Goal: Task Accomplishment & Management: Manage account settings

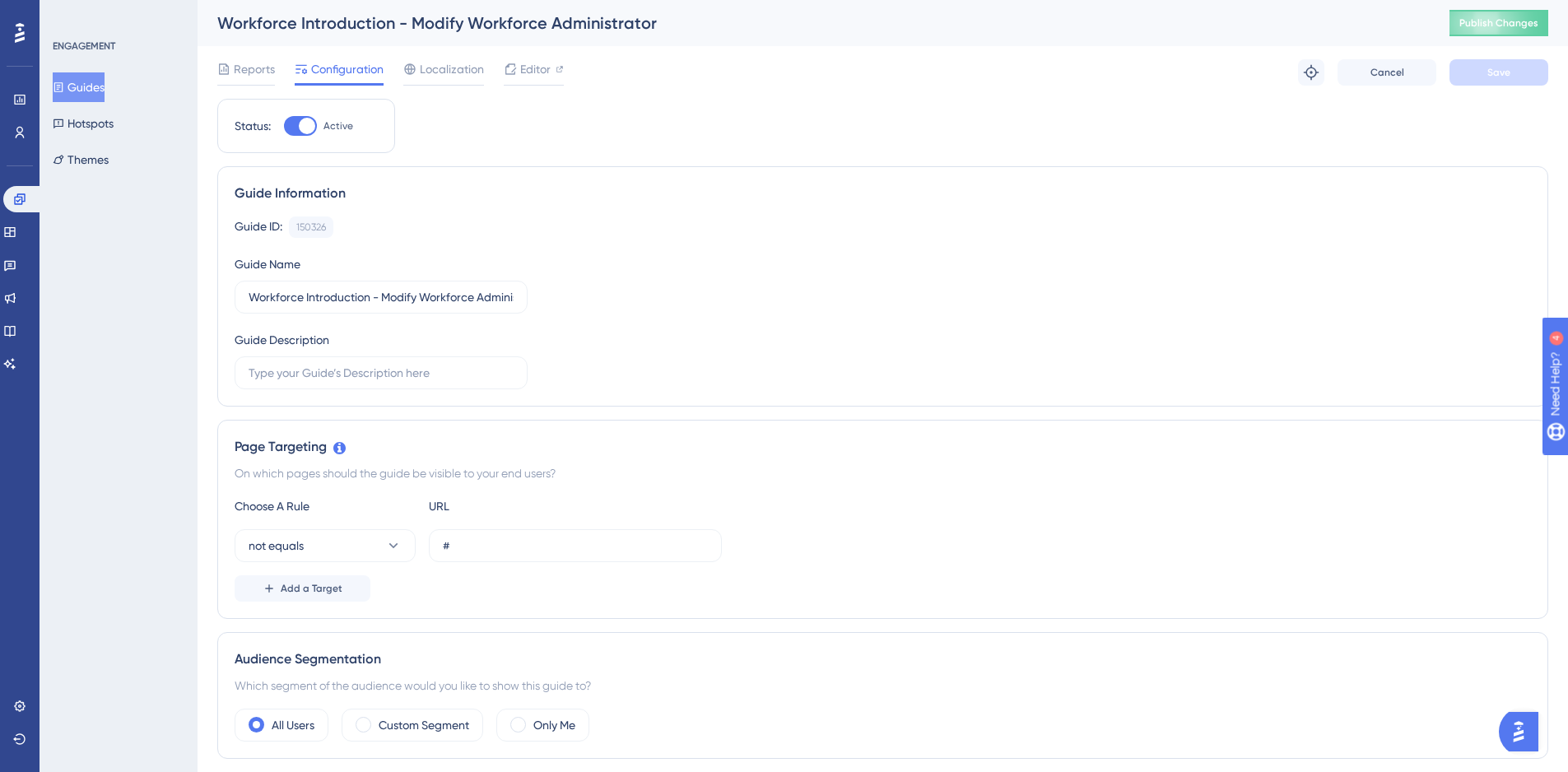
click at [82, 93] on button "Guides" at bounding box center [78, 87] width 51 height 29
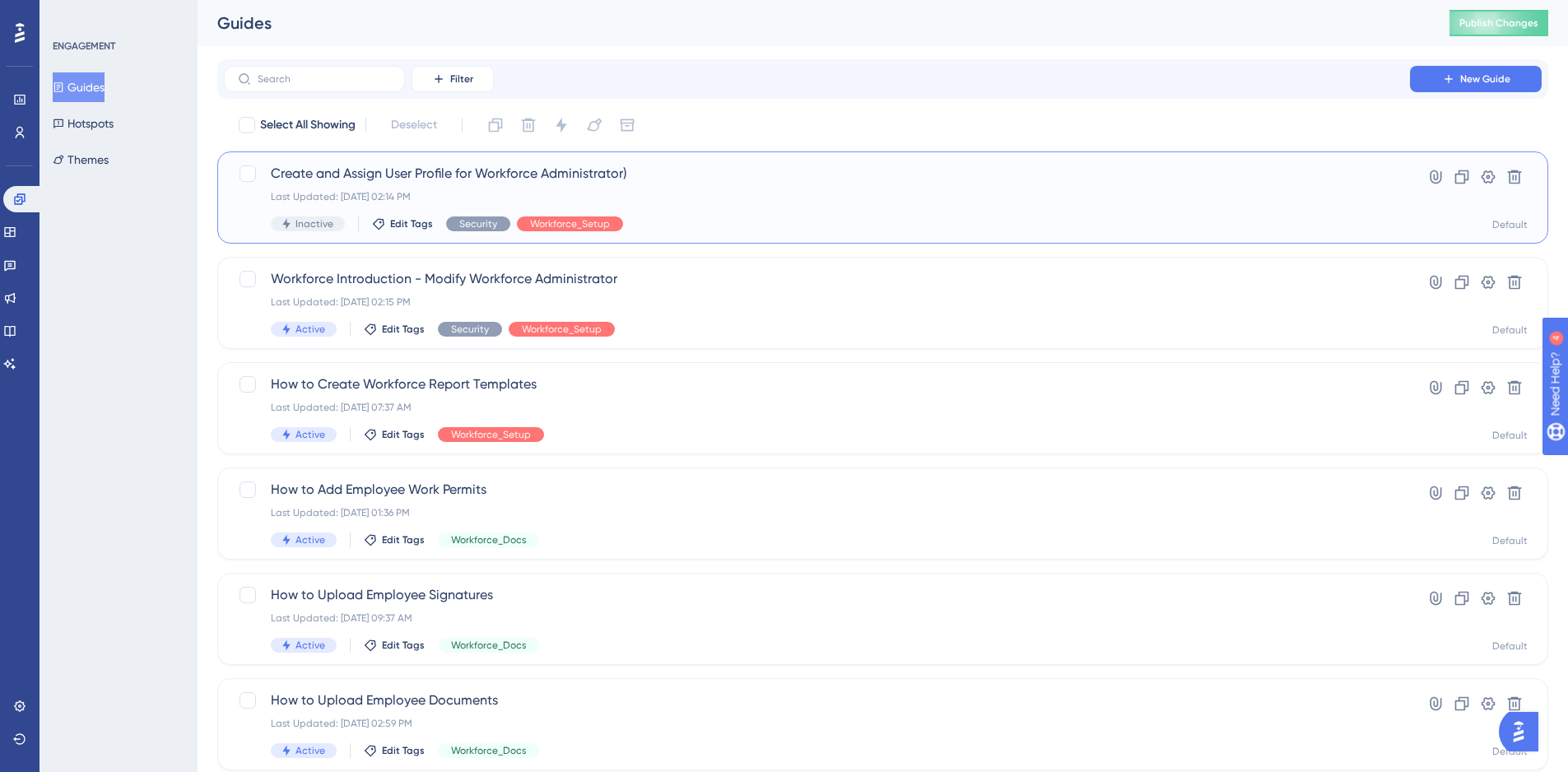
click at [324, 177] on span "Create and Assign User Profile for Workforce Administrator)" at bounding box center [817, 174] width 1092 height 20
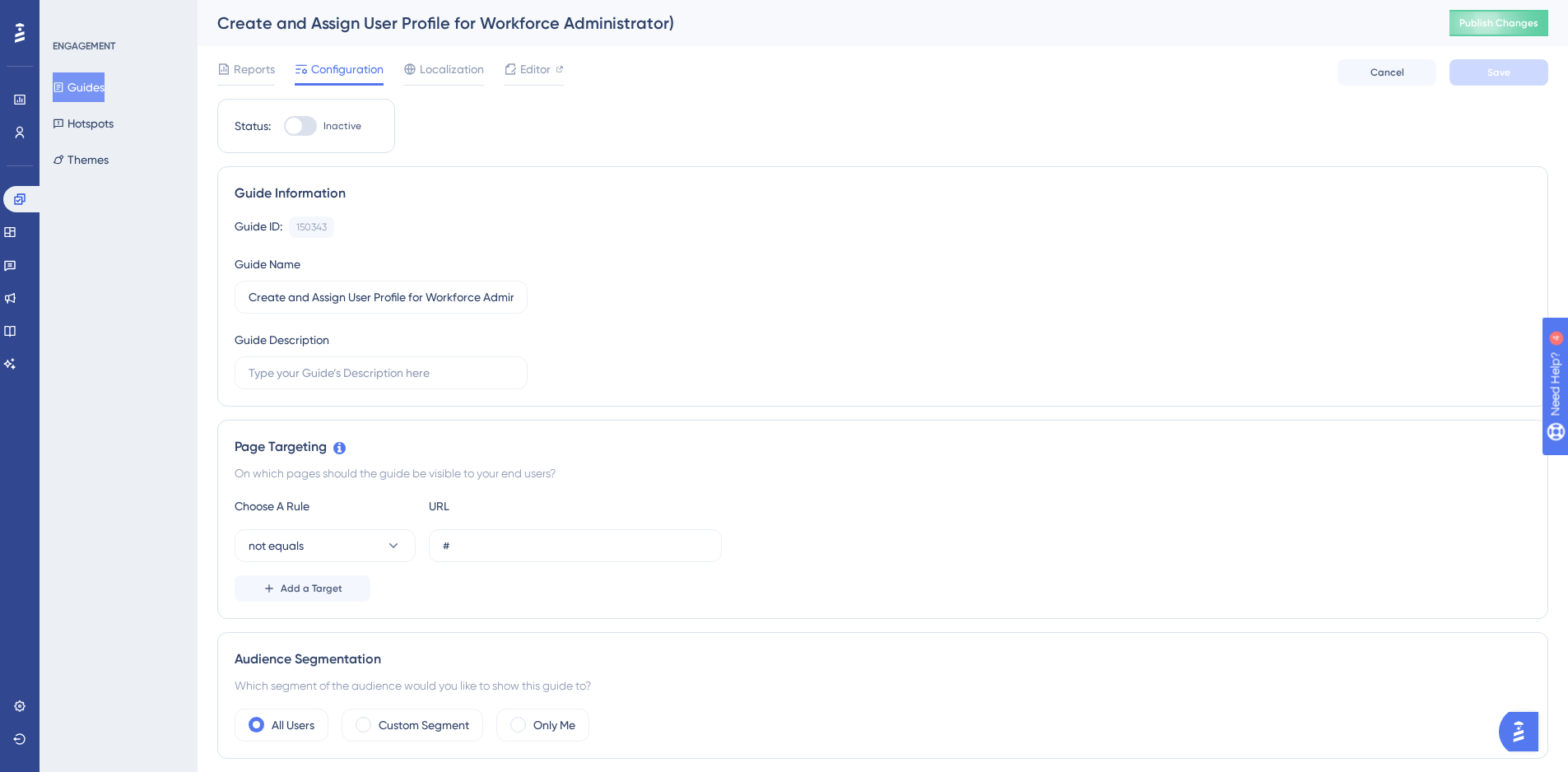
drag, startPoint x: 300, startPoint y: 115, endPoint x: 310, endPoint y: 119, distance: 10.8
click at [310, 119] on div "Status: Inactive" at bounding box center [306, 125] width 178 height 54
click at [310, 119] on div at bounding box center [300, 126] width 33 height 20
click at [284, 126] on input "Inactive" at bounding box center [283, 126] width 1 height 1
checkbox input "true"
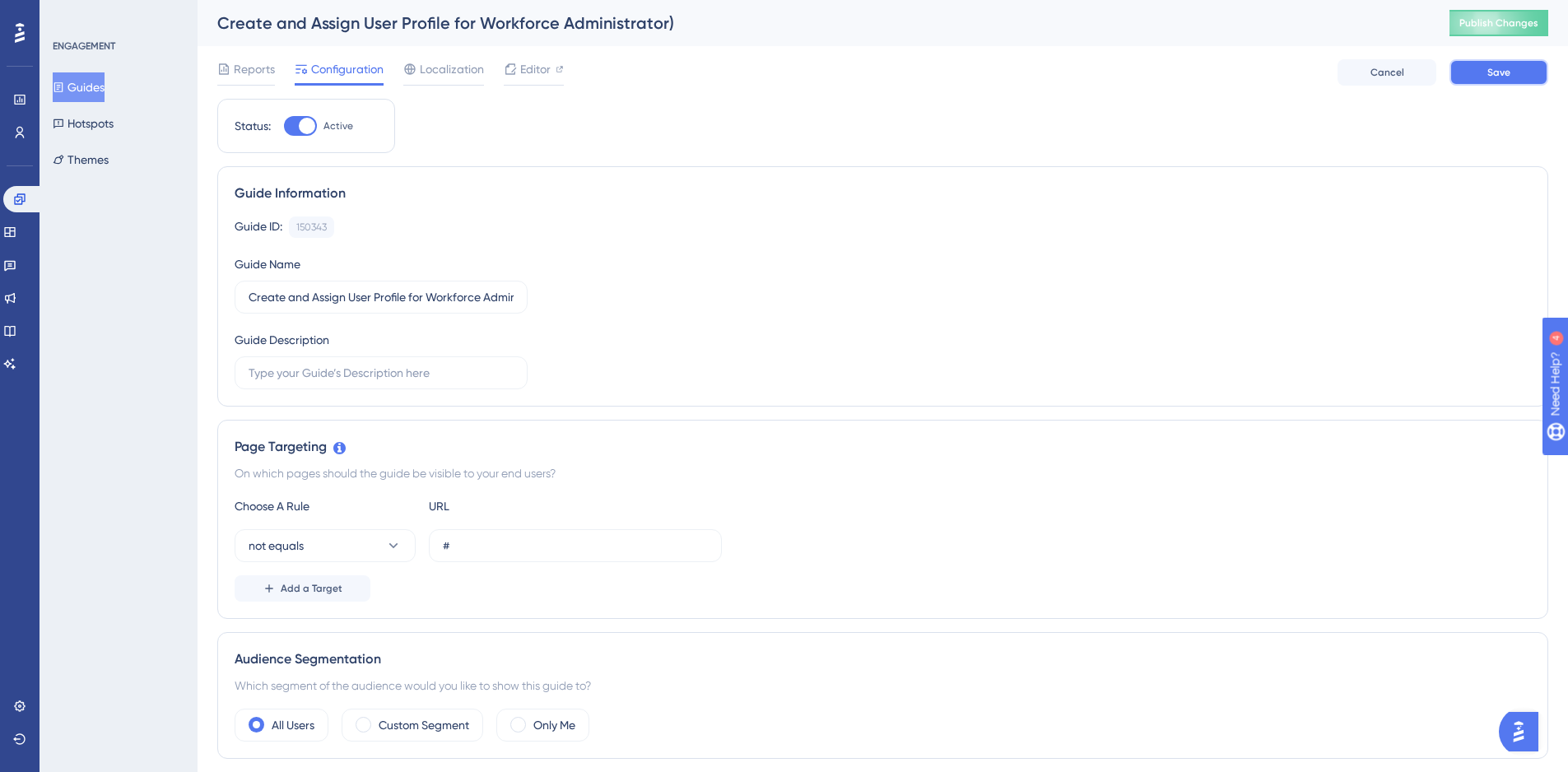
click at [1503, 70] on span "Save" at bounding box center [1499, 72] width 23 height 13
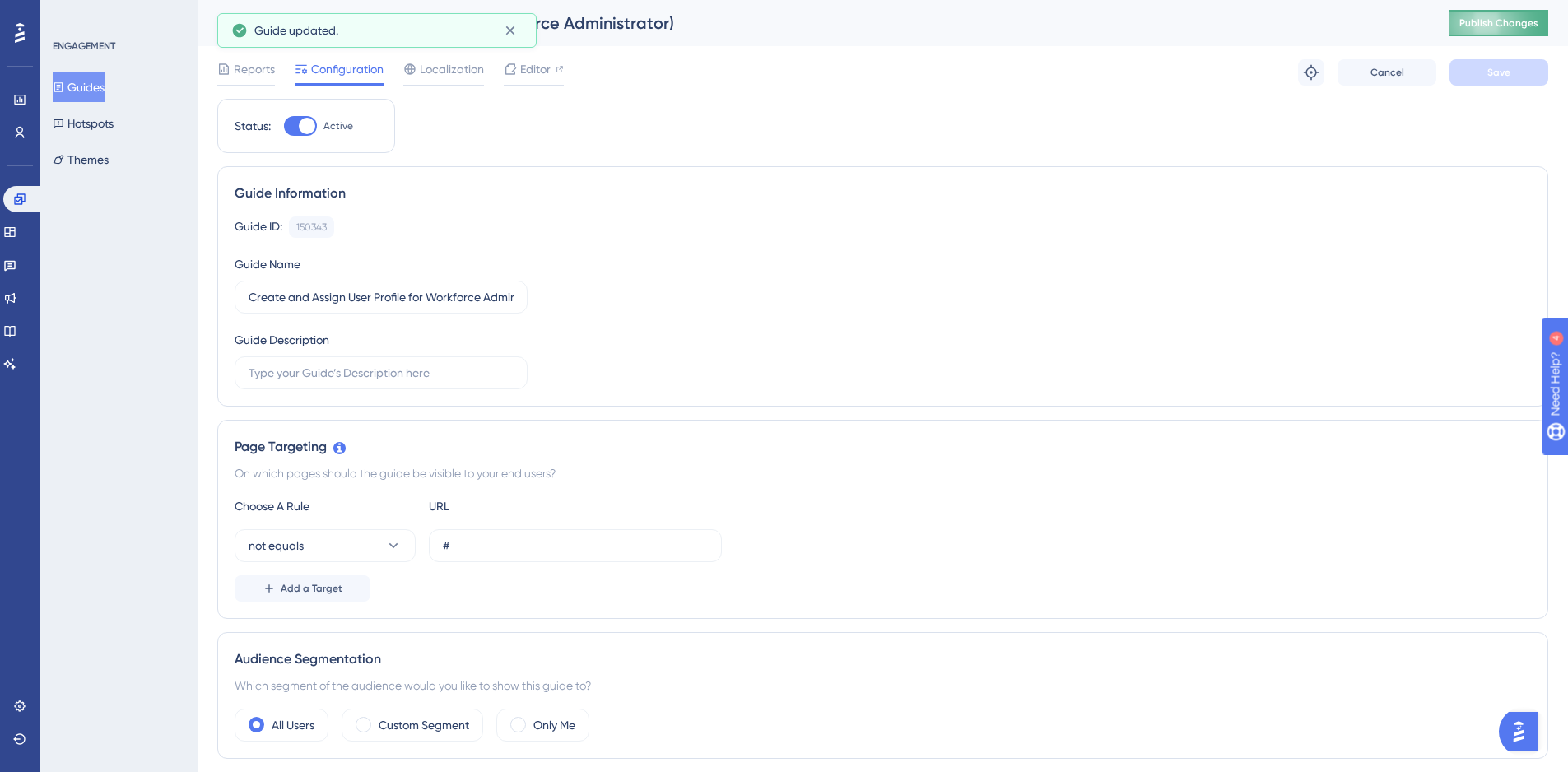
click at [1490, 33] on button "Publish Changes" at bounding box center [1499, 23] width 99 height 27
click at [299, 227] on div "150343" at bounding box center [312, 226] width 30 height 13
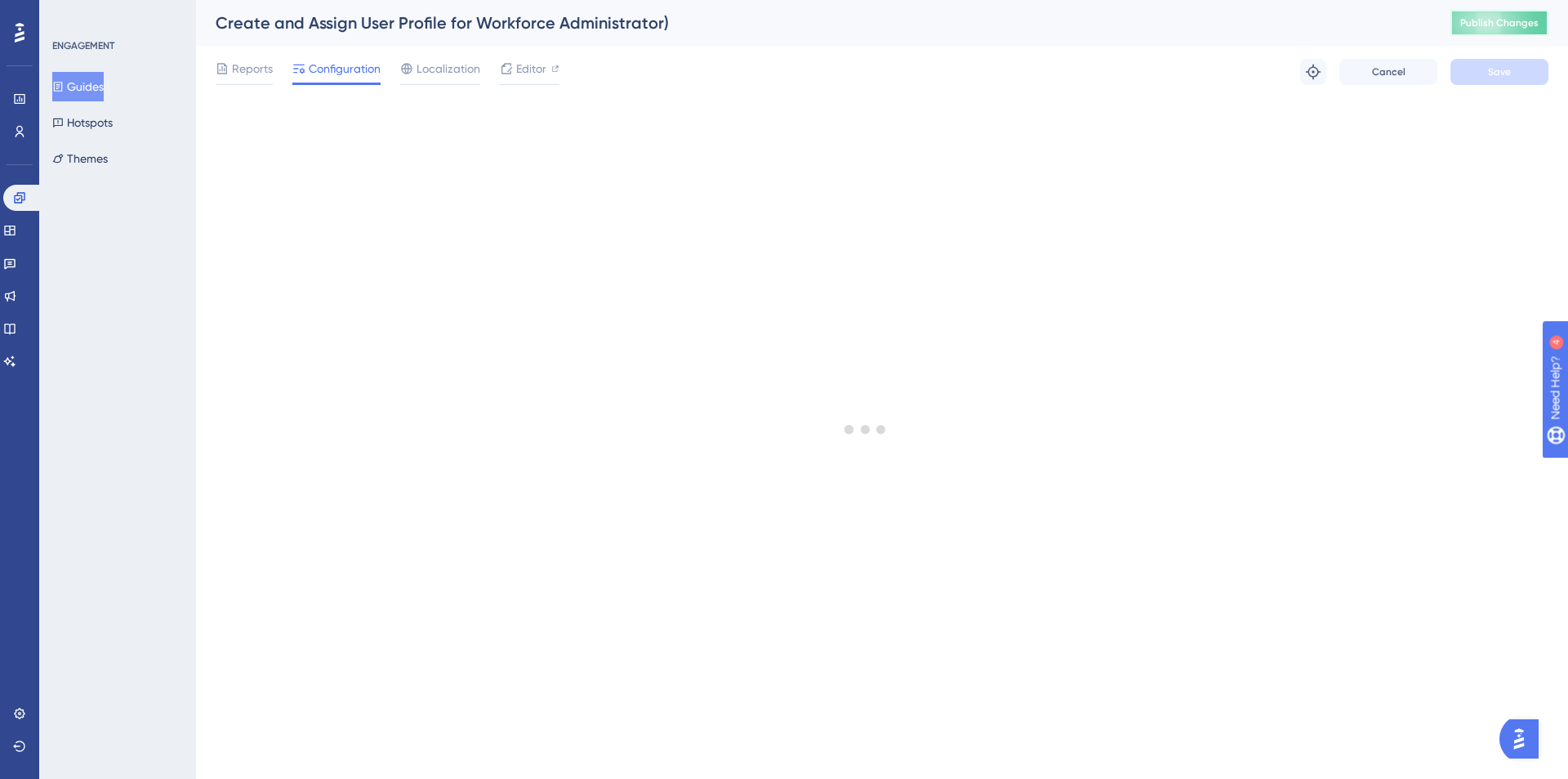
click at [1500, 28] on span "Publish Changes" at bounding box center [1499, 23] width 78 height 13
